Goal: Task Accomplishment & Management: Manage account settings

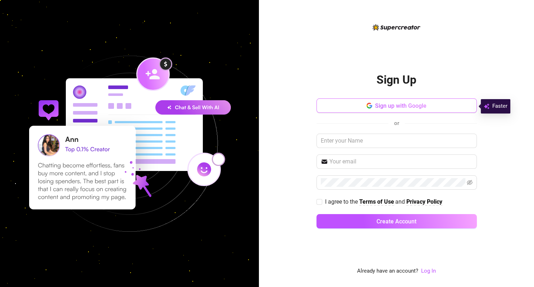
click at [413, 102] on button "Sign up with Google" at bounding box center [396, 105] width 160 height 14
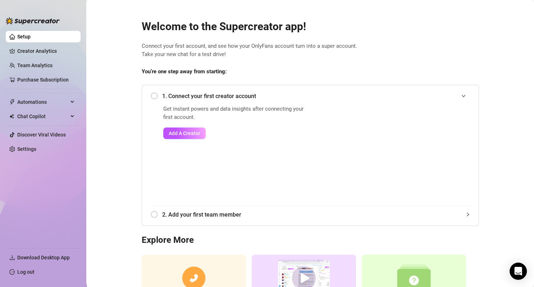
click at [28, 275] on link "Log out" at bounding box center [25, 272] width 17 height 6
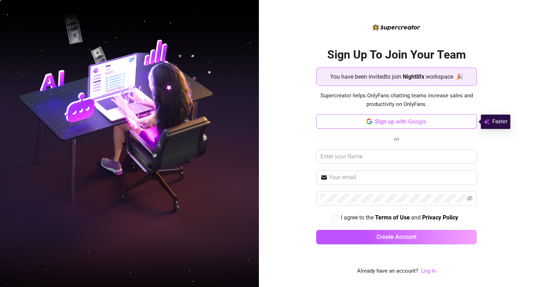
click at [386, 119] on span "Sign up with Google" at bounding box center [400, 121] width 51 height 7
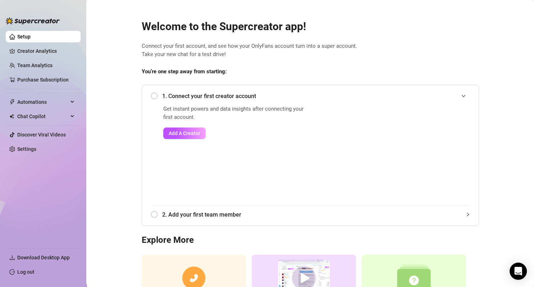
scroll to position [64, 0]
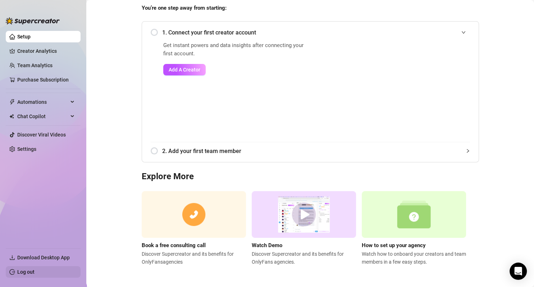
click at [30, 271] on link "Log out" at bounding box center [25, 272] width 17 height 6
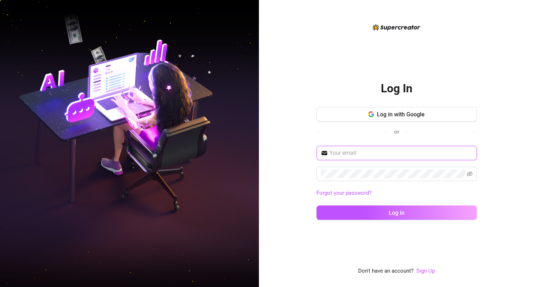
click at [369, 154] on input "text" at bounding box center [400, 153] width 143 height 9
type input "zaharaabonado@gmail.com"
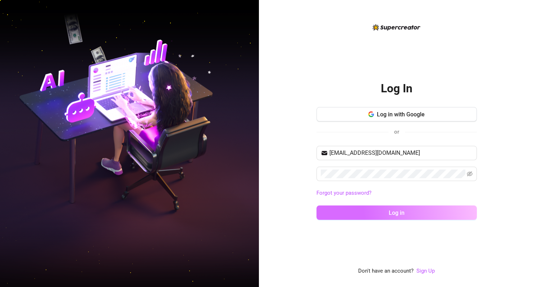
click at [408, 218] on button "Log in" at bounding box center [396, 213] width 160 height 14
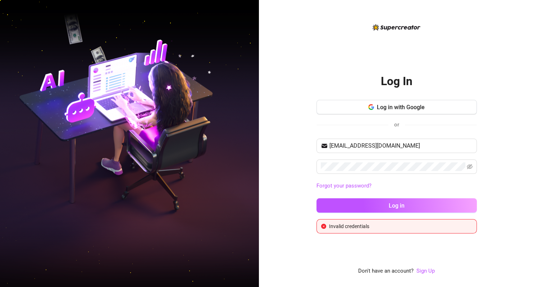
click at [417, 204] on button "Log in" at bounding box center [396, 205] width 160 height 14
click at [415, 106] on span "Log in with Google" at bounding box center [401, 107] width 48 height 7
click at [415, 101] on button "Log in with Google" at bounding box center [396, 107] width 160 height 14
